Goal: Communication & Community: Answer question/provide support

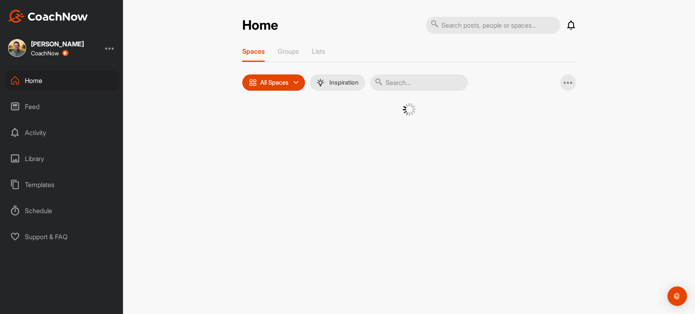
click at [417, 78] on input "text" at bounding box center [419, 83] width 98 height 16
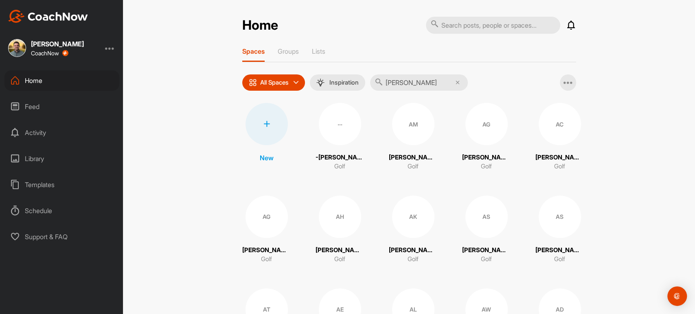
type input "[PERSON_NAME]"
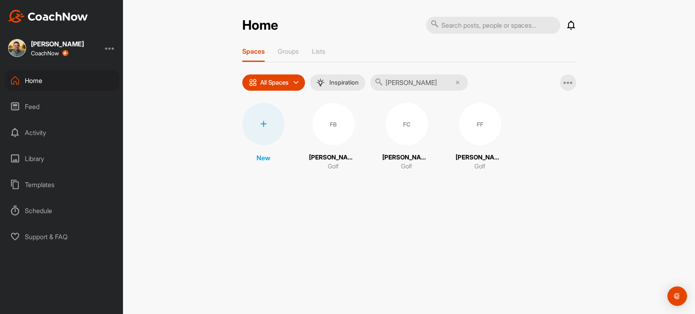
click at [485, 138] on div "FF" at bounding box center [480, 124] width 42 height 42
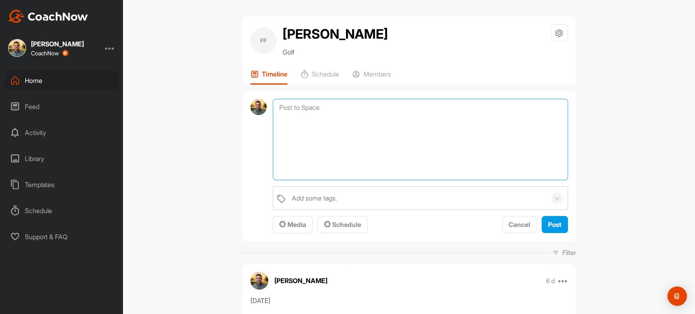
click at [328, 104] on textarea at bounding box center [420, 139] width 295 height 81
type textarea "[DATE] "Loop, left"
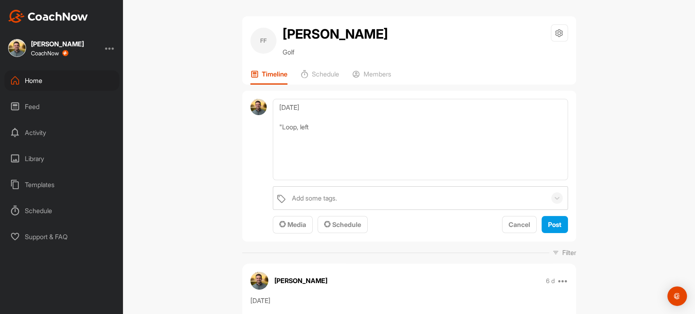
click at [44, 87] on div "Home" at bounding box center [61, 80] width 115 height 20
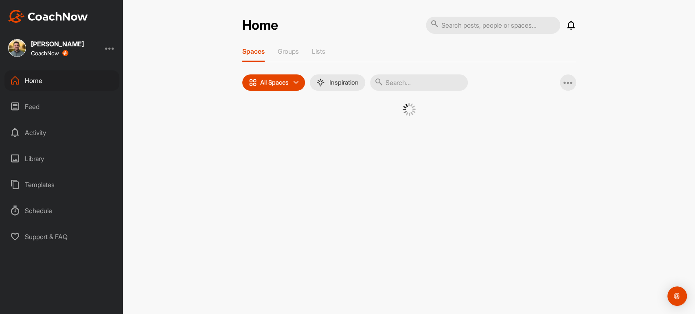
click at [427, 86] on input "text" at bounding box center [419, 83] width 98 height 16
type input "[PERSON_NAME]"
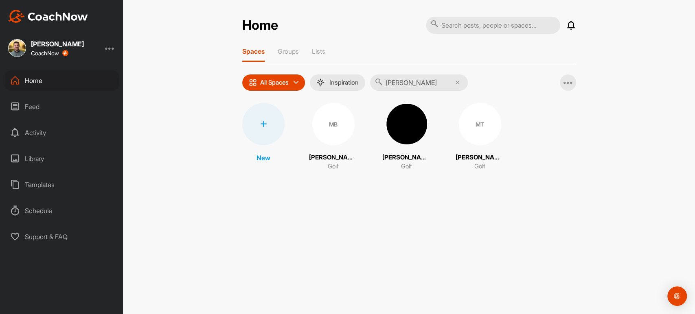
click at [484, 132] on div "MT" at bounding box center [480, 124] width 42 height 42
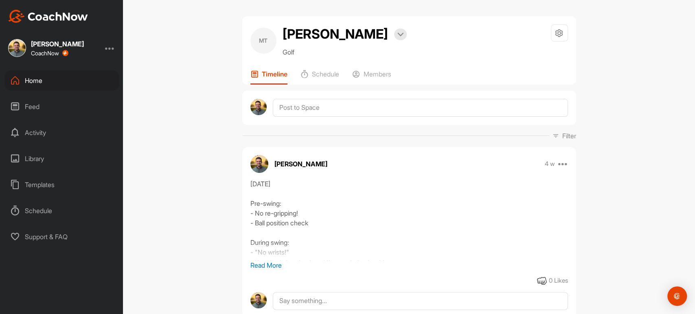
click at [270, 264] on p "Read More" at bounding box center [409, 266] width 318 height 10
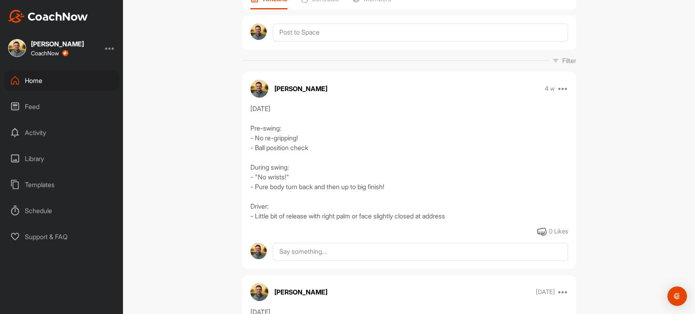
scroll to position [90, 0]
